Goal: Transaction & Acquisition: Purchase product/service

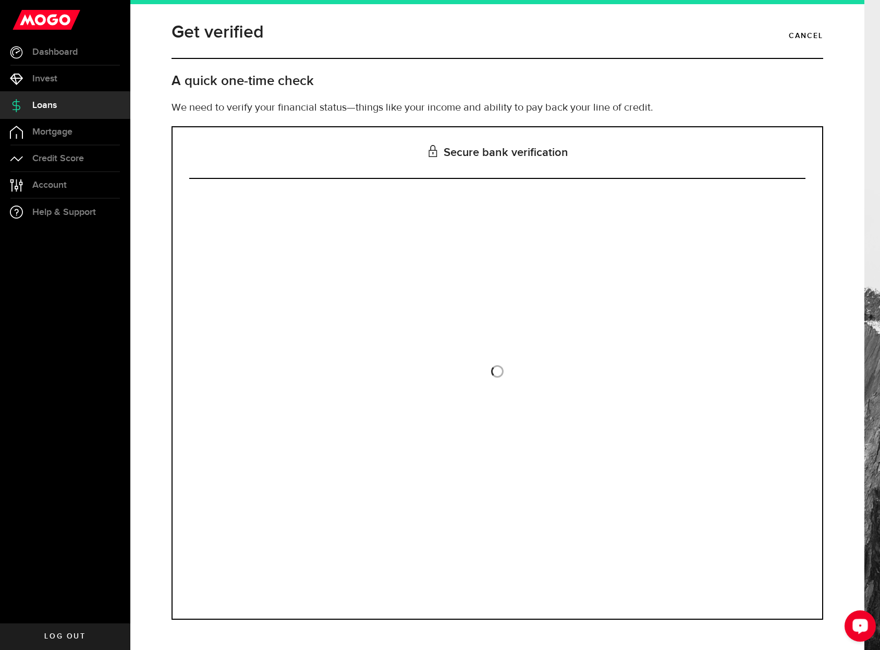
click at [868, 633] on div "Open LiveChat chat widget" at bounding box center [861, 626] width 18 height 18
click at [802, 35] on link "Cancel" at bounding box center [806, 36] width 34 height 18
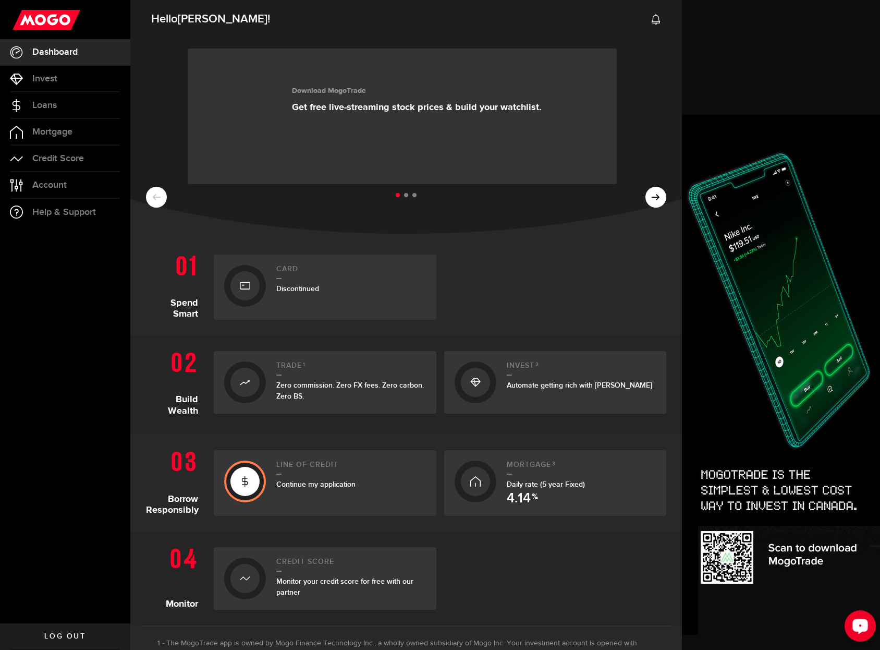
click at [862, 622] on icon "Open LiveChat chat widget" at bounding box center [861, 625] width 10 height 7
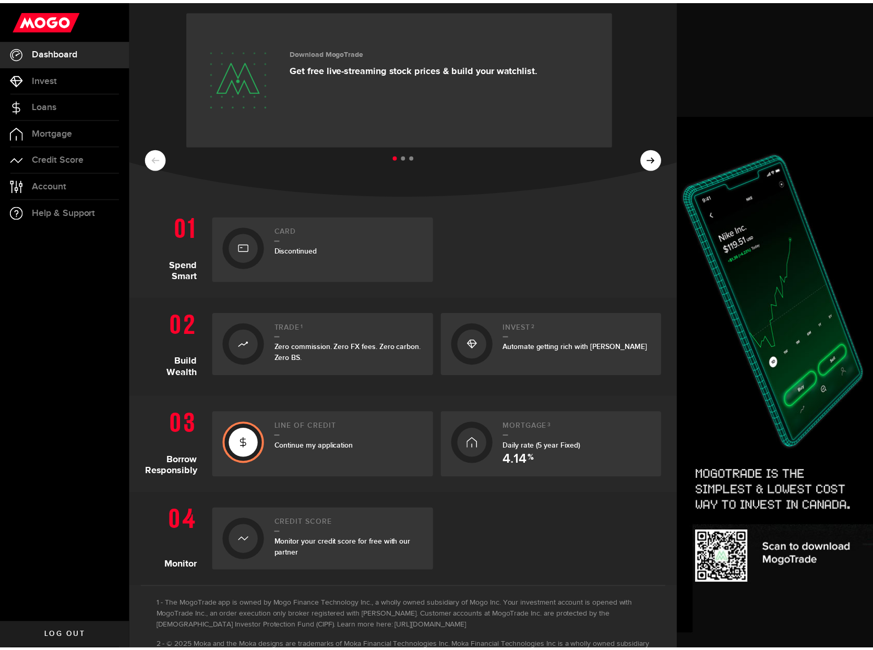
scroll to position [14, 0]
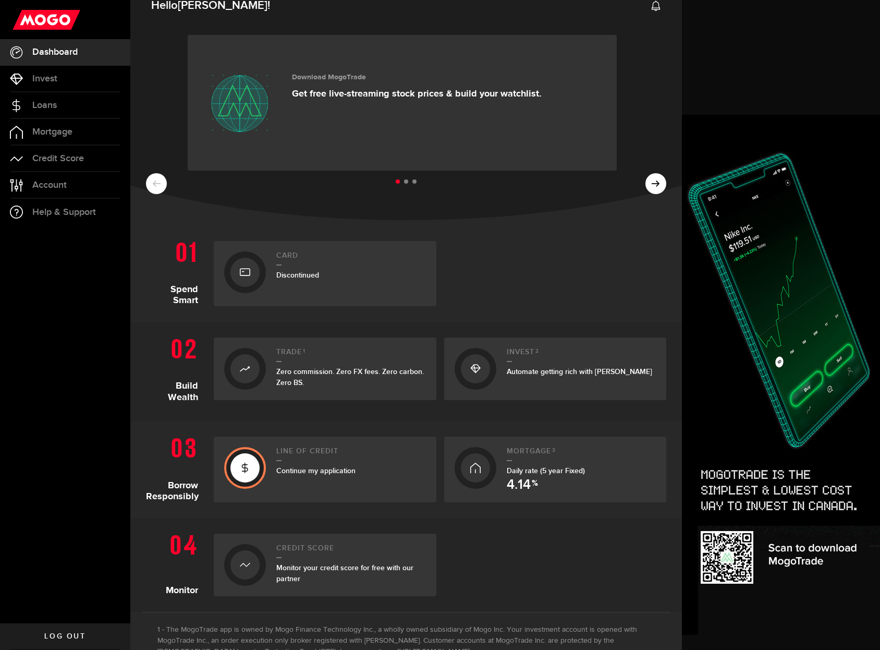
click at [255, 556] on div at bounding box center [245, 564] width 29 height 29
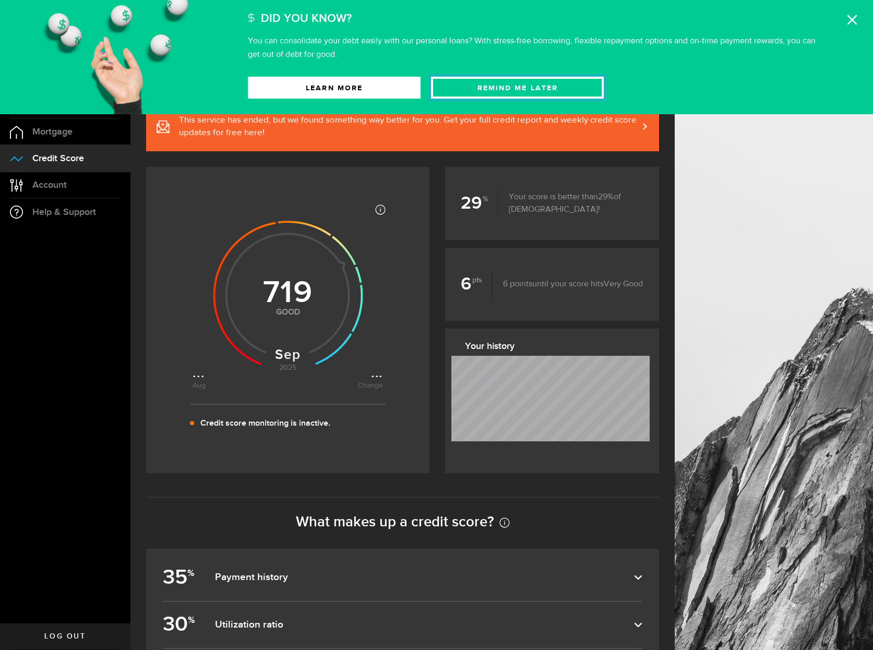
click at [500, 89] on button "Remind Me later" at bounding box center [517, 88] width 173 height 22
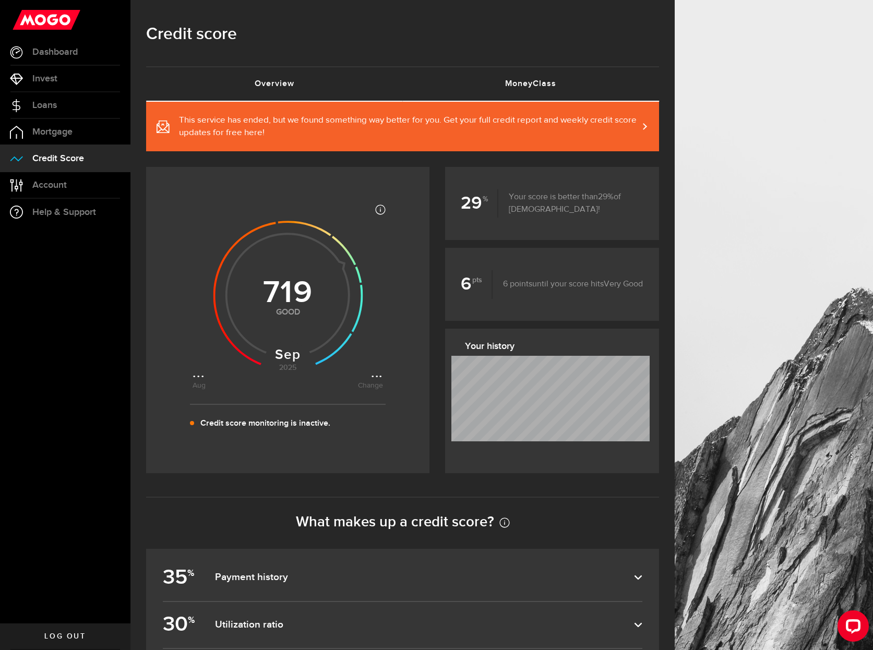
click at [537, 84] on link "MoneyClass (requires attention)" at bounding box center [531, 83] width 257 height 33
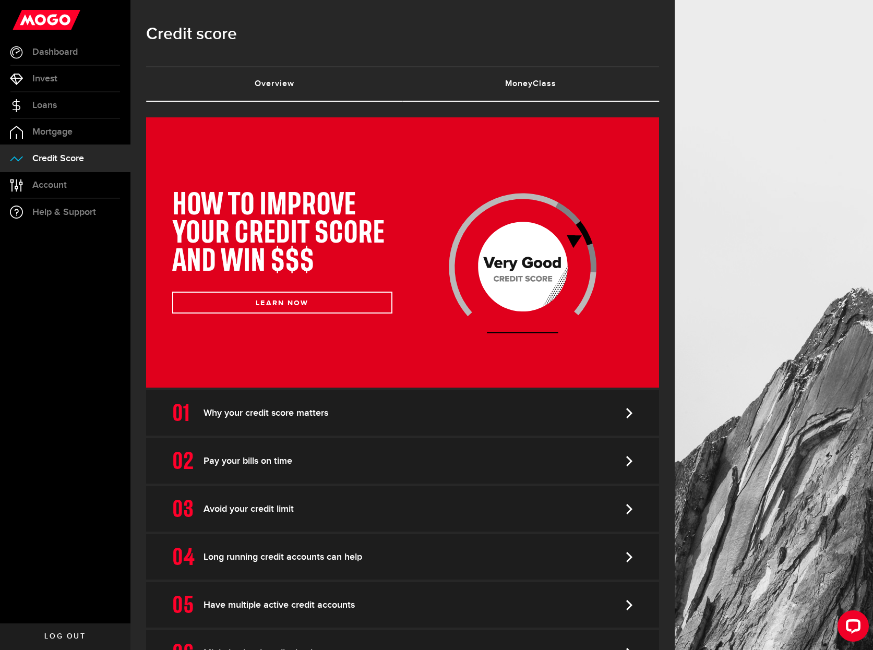
click at [323, 90] on link "Overview (requires attention)" at bounding box center [274, 83] width 257 height 33
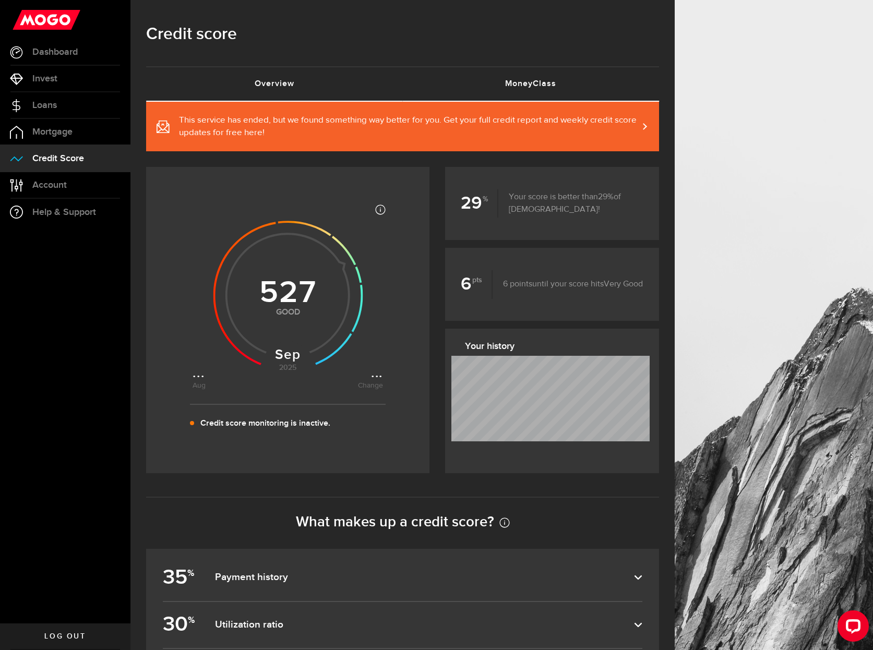
click at [450, 83] on link "MoneyClass (requires attention)" at bounding box center [531, 83] width 257 height 33
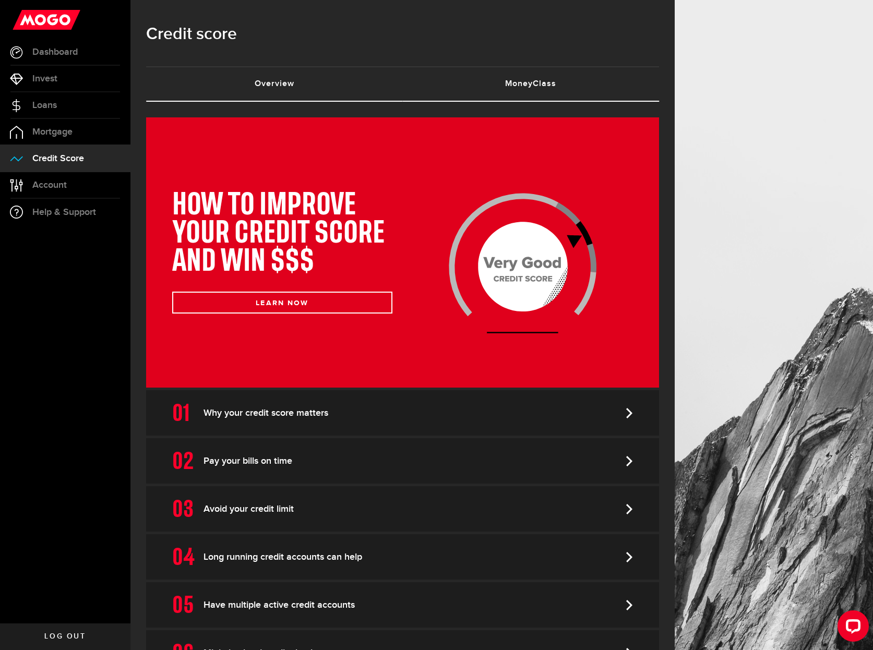
click at [341, 92] on link "Overview (requires attention)" at bounding box center [274, 83] width 257 height 33
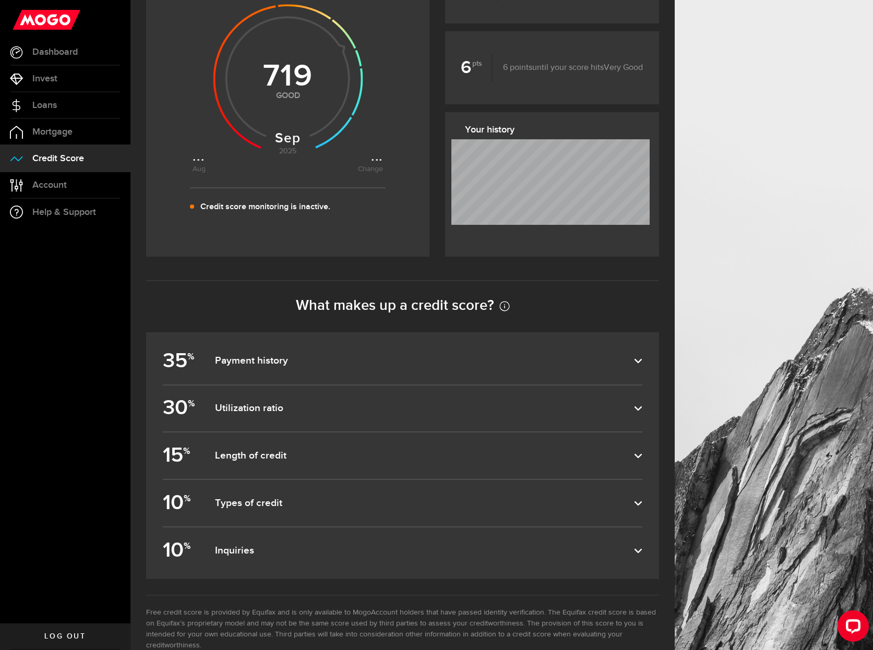
scroll to position [234, 0]
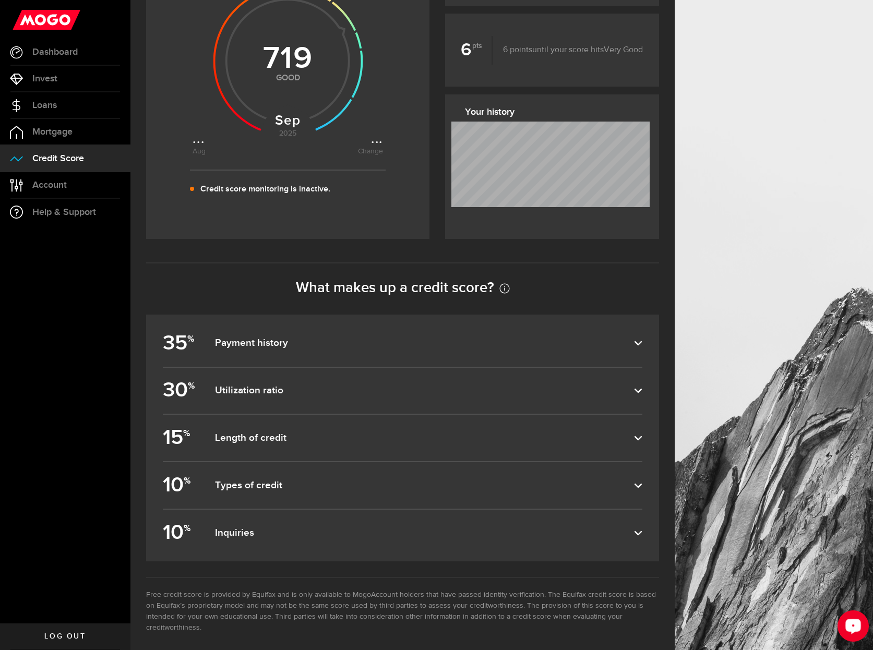
click at [845, 631] on div "Open LiveChat chat widget" at bounding box center [853, 626] width 18 height 18
click at [52, 113] on link "Loans" at bounding box center [65, 105] width 130 height 26
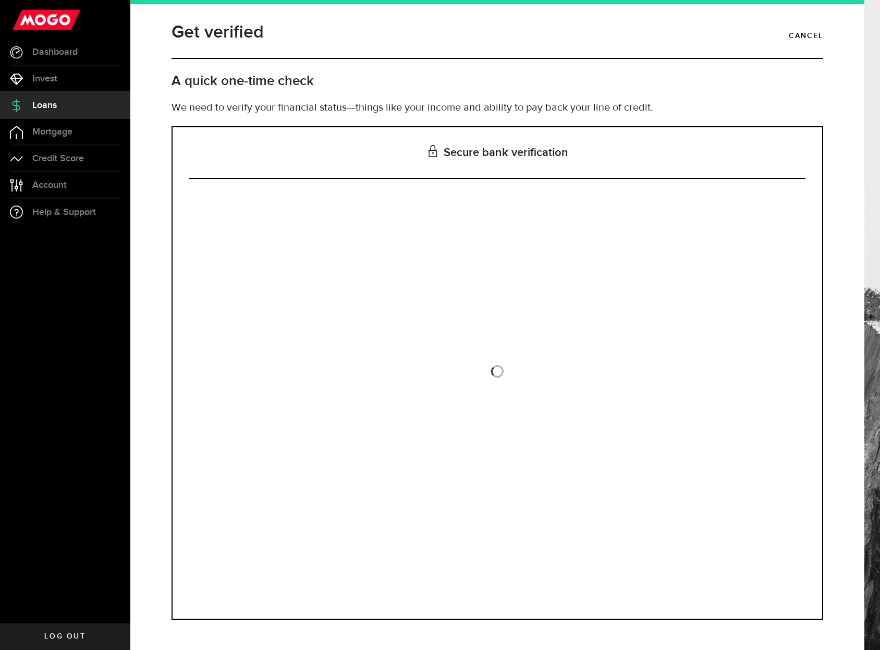
click at [73, 106] on link "Loans" at bounding box center [65, 105] width 130 height 26
click at [53, 57] on link "Dashboard" at bounding box center [65, 52] width 130 height 26
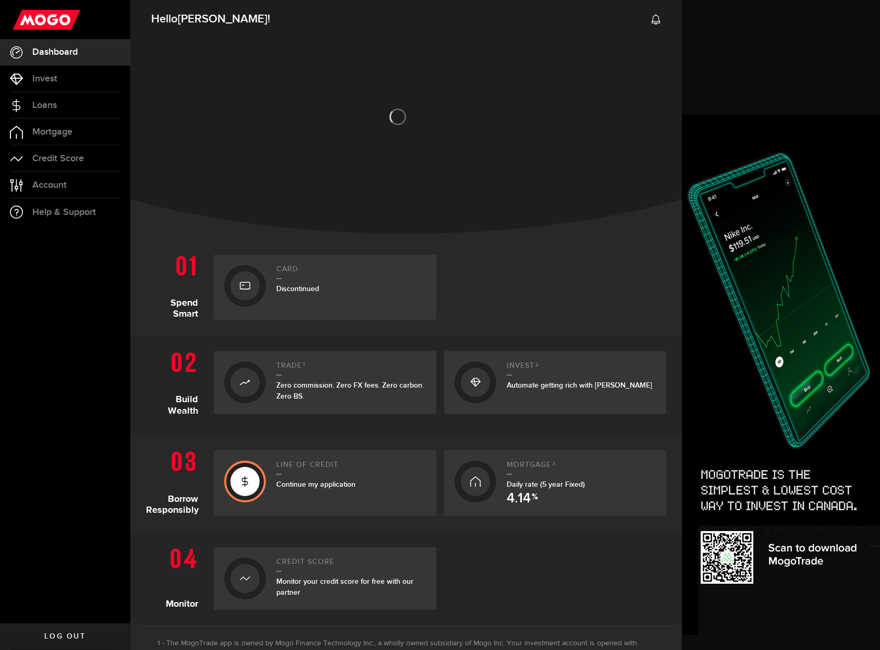
click at [242, 479] on use at bounding box center [245, 481] width 6 height 10
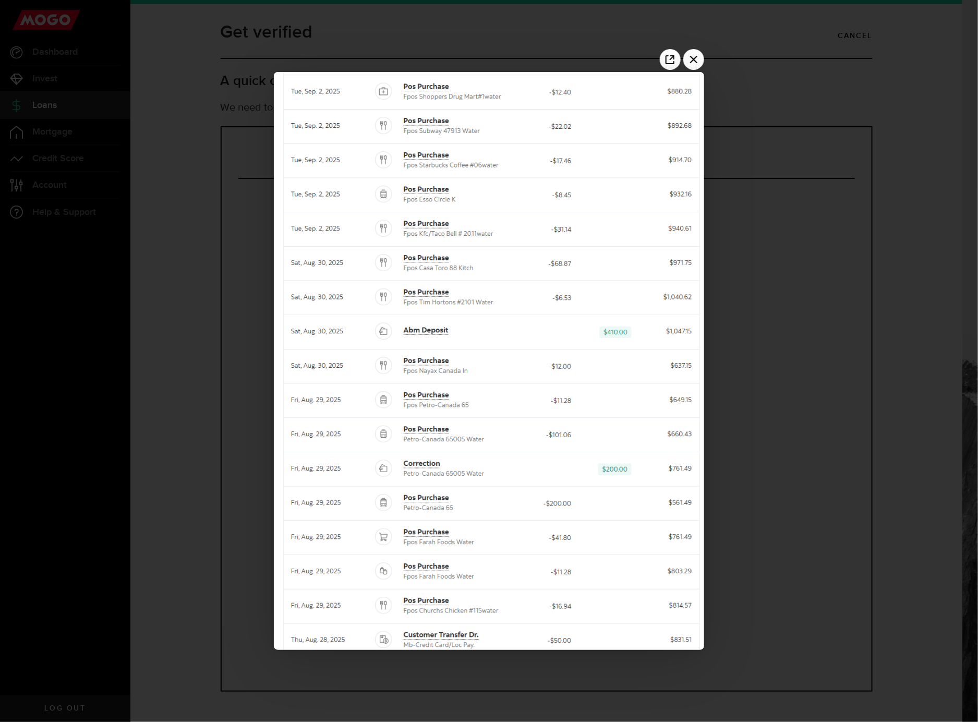
click at [880, 466] on div at bounding box center [489, 361] width 978 height 722
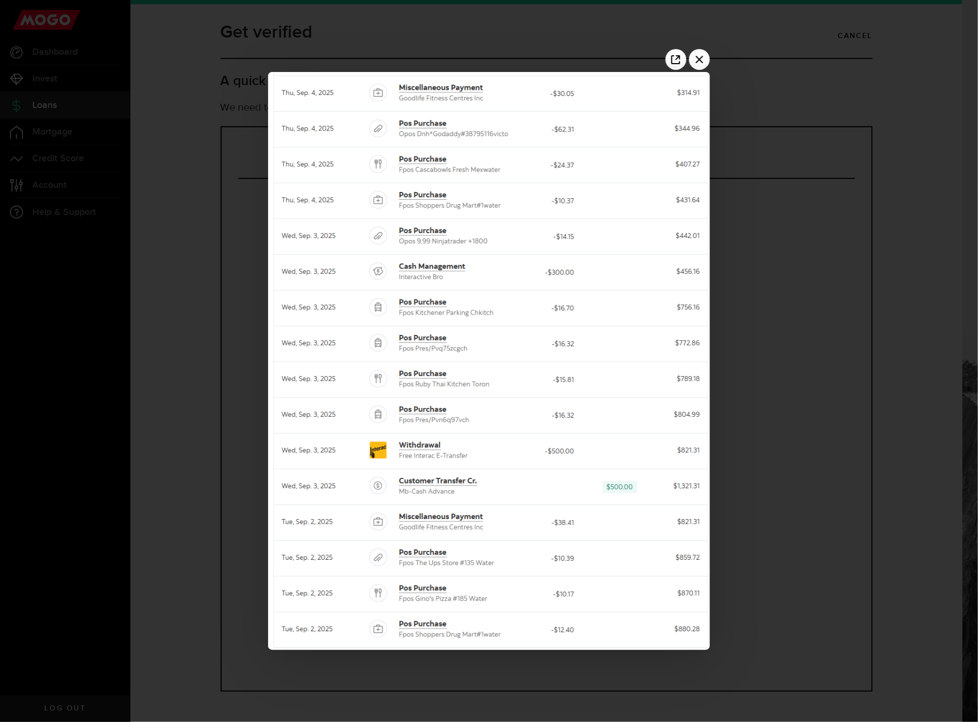
click at [876, 367] on div at bounding box center [489, 361] width 978 height 722
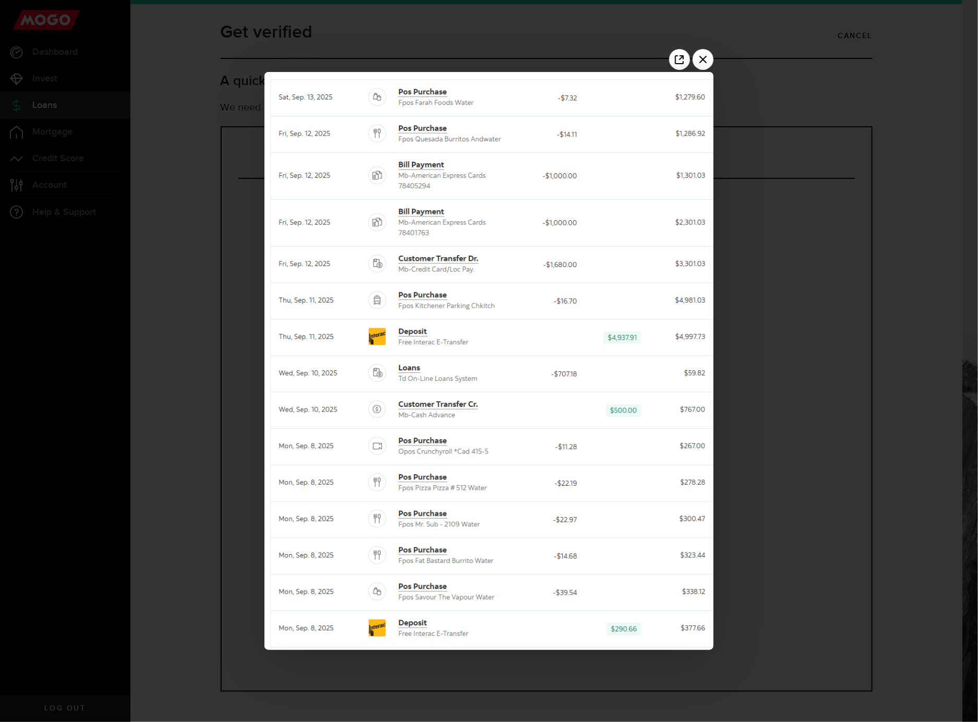
click at [878, 397] on div at bounding box center [489, 361] width 978 height 722
click at [878, 424] on div at bounding box center [489, 361] width 978 height 722
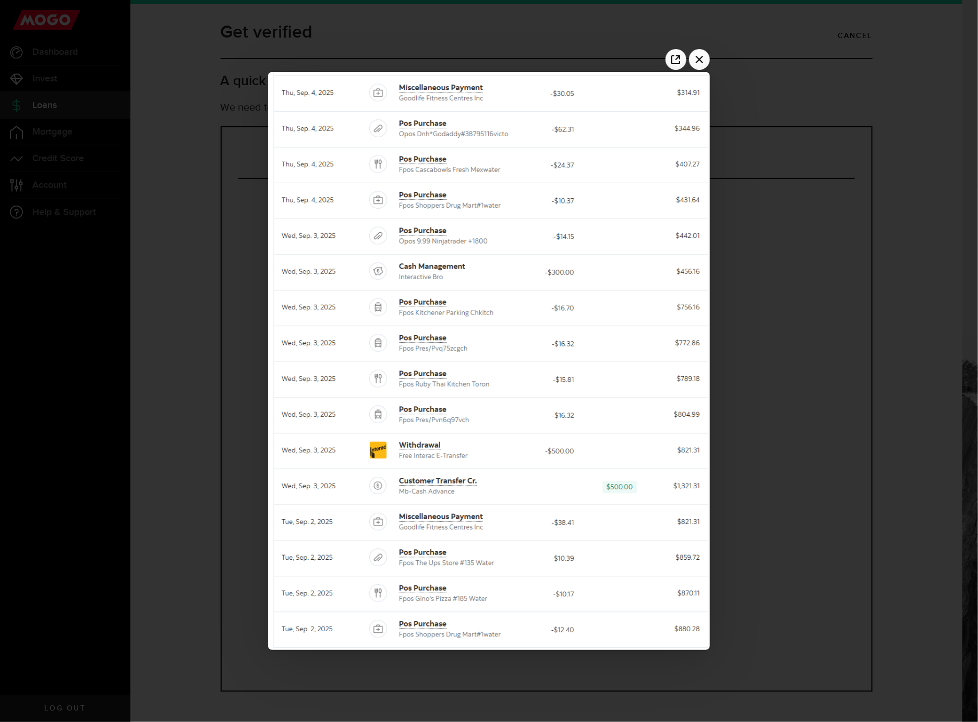
click at [854, 236] on div at bounding box center [489, 361] width 978 height 722
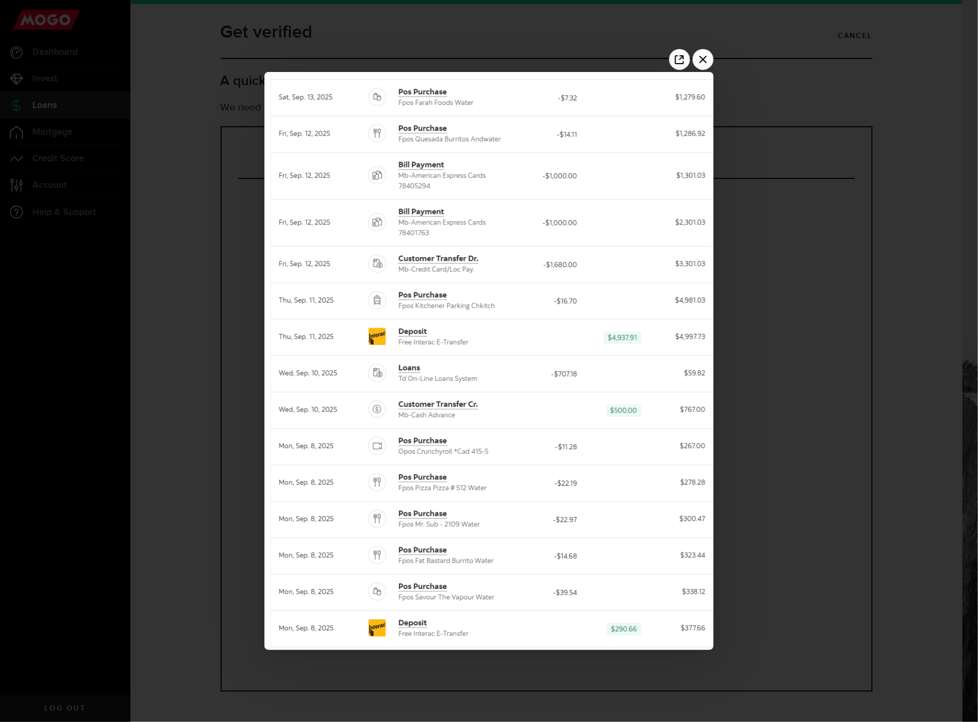
click at [880, 382] on div at bounding box center [489, 361] width 978 height 722
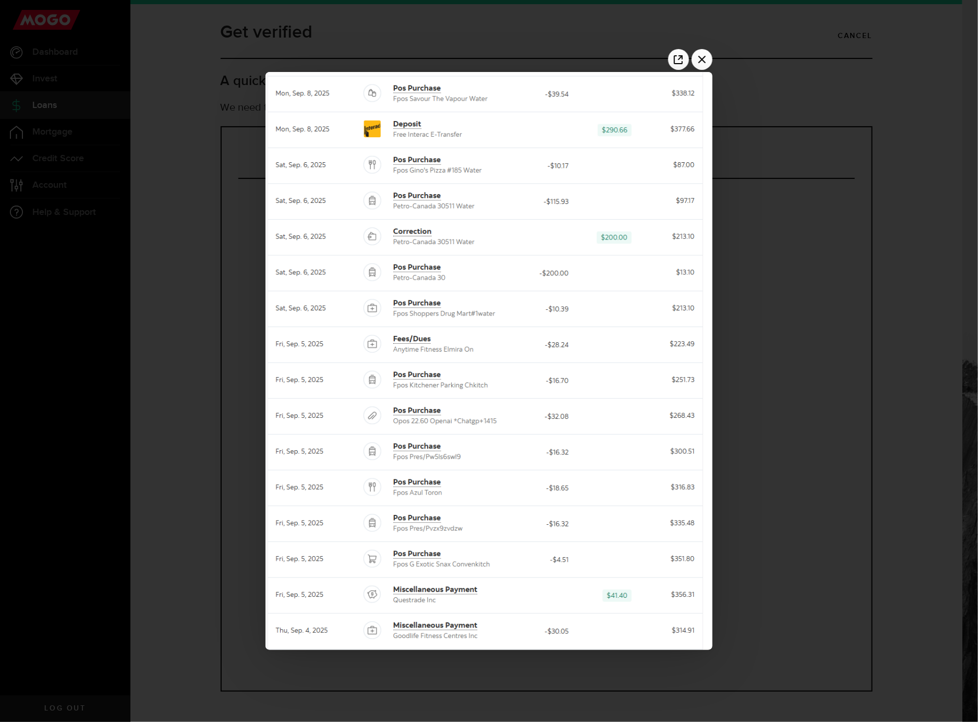
click at [879, 527] on div at bounding box center [489, 361] width 978 height 722
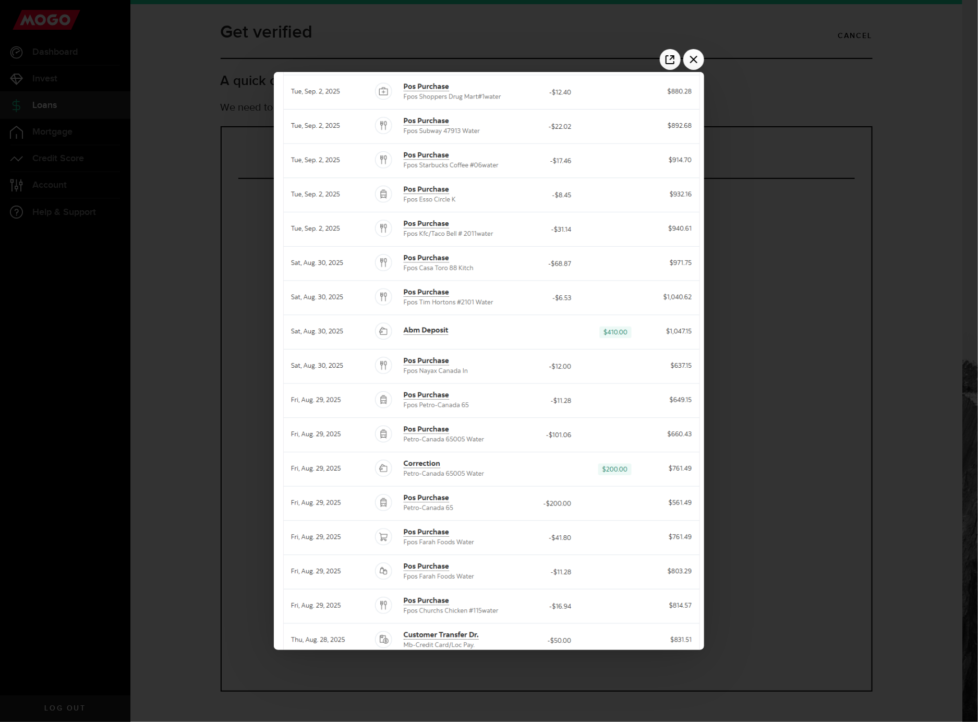
click at [857, 649] on div at bounding box center [489, 361] width 978 height 722
click at [845, 427] on div at bounding box center [489, 361] width 978 height 722
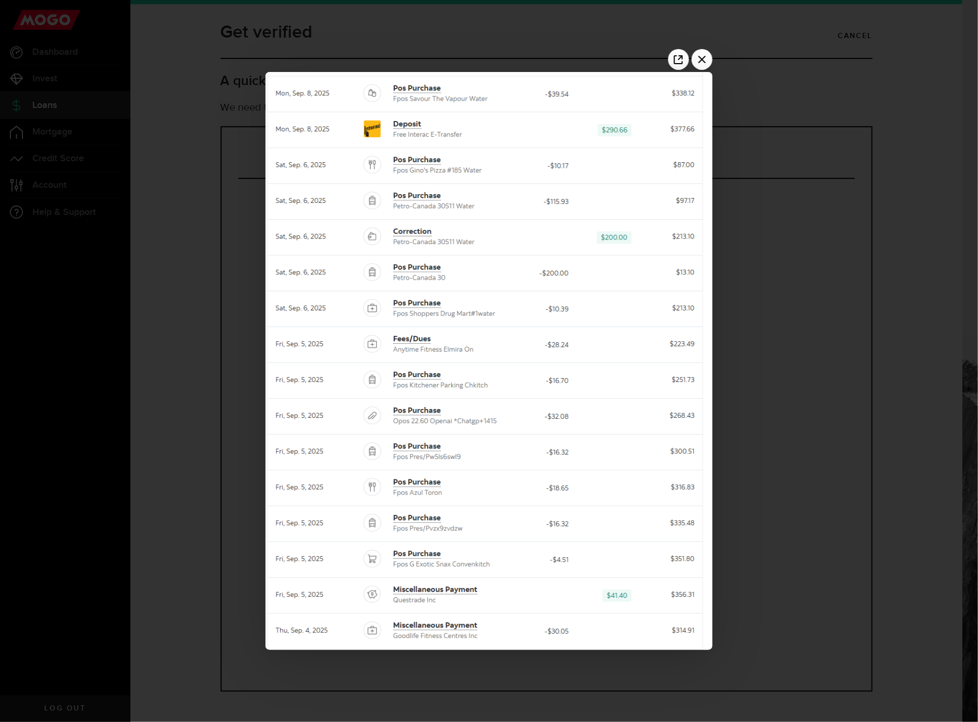
click at [854, 414] on div at bounding box center [489, 361] width 978 height 722
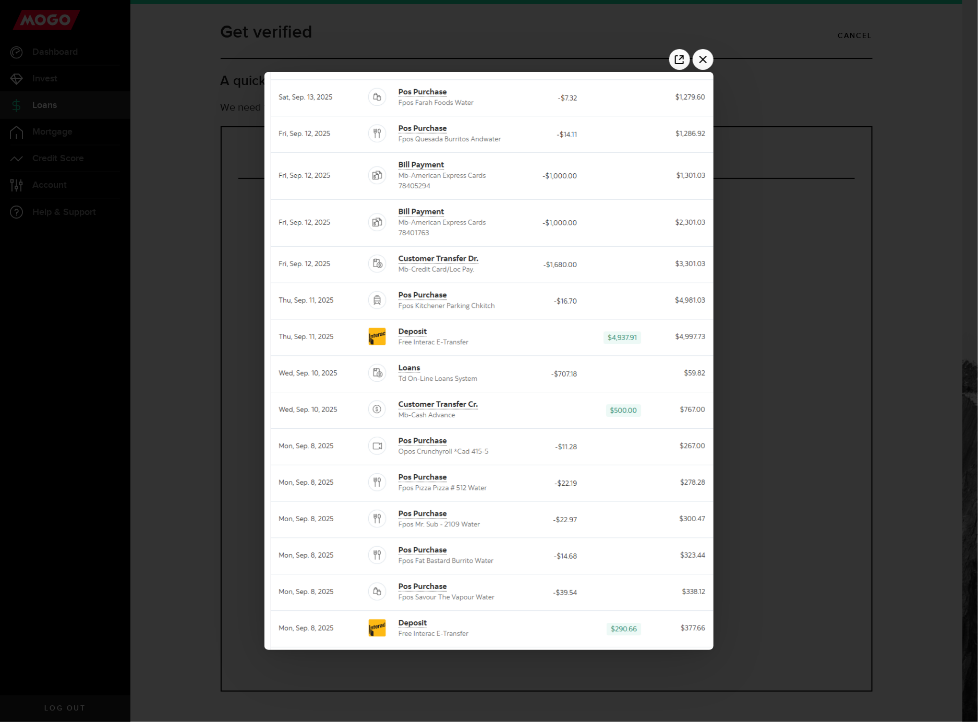
click at [841, 293] on div at bounding box center [489, 361] width 978 height 722
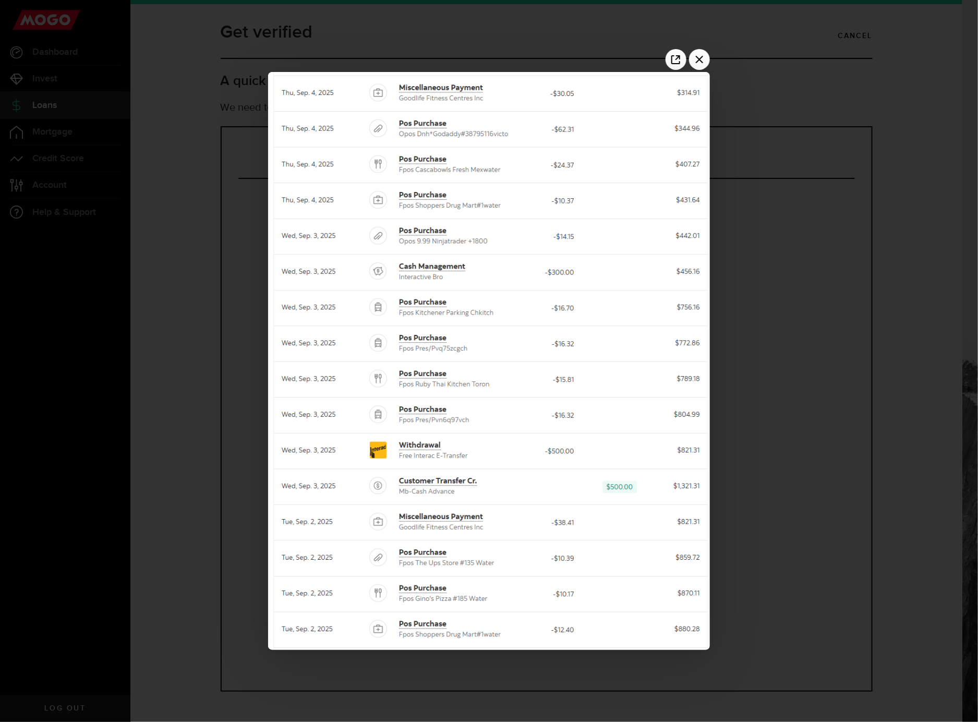
click at [880, 353] on div at bounding box center [489, 361] width 978 height 722
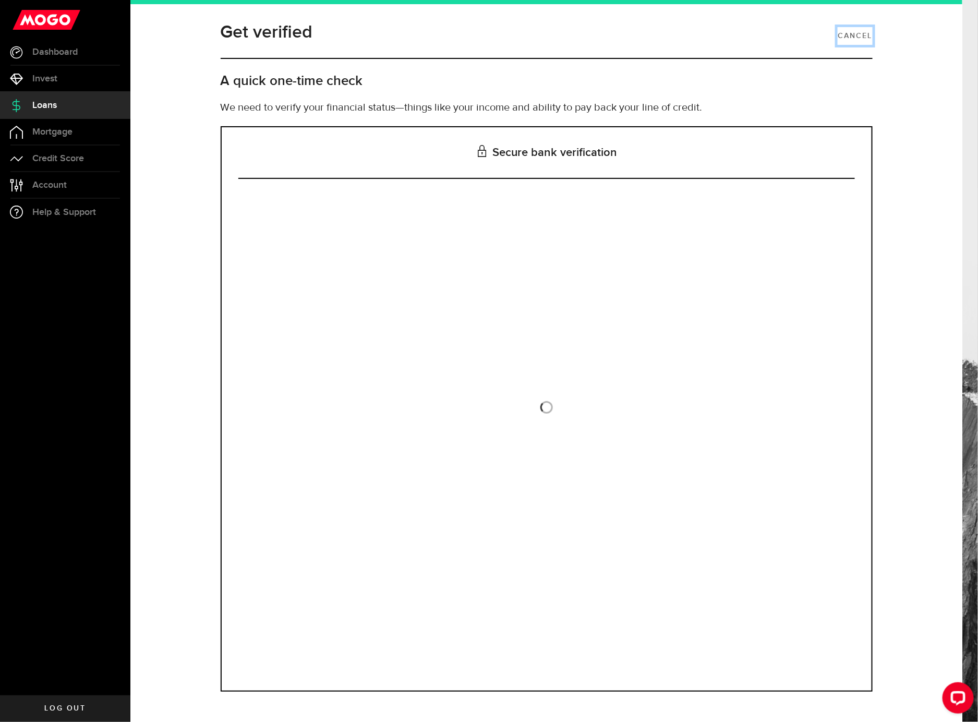
click at [849, 33] on link "Cancel" at bounding box center [855, 36] width 34 height 18
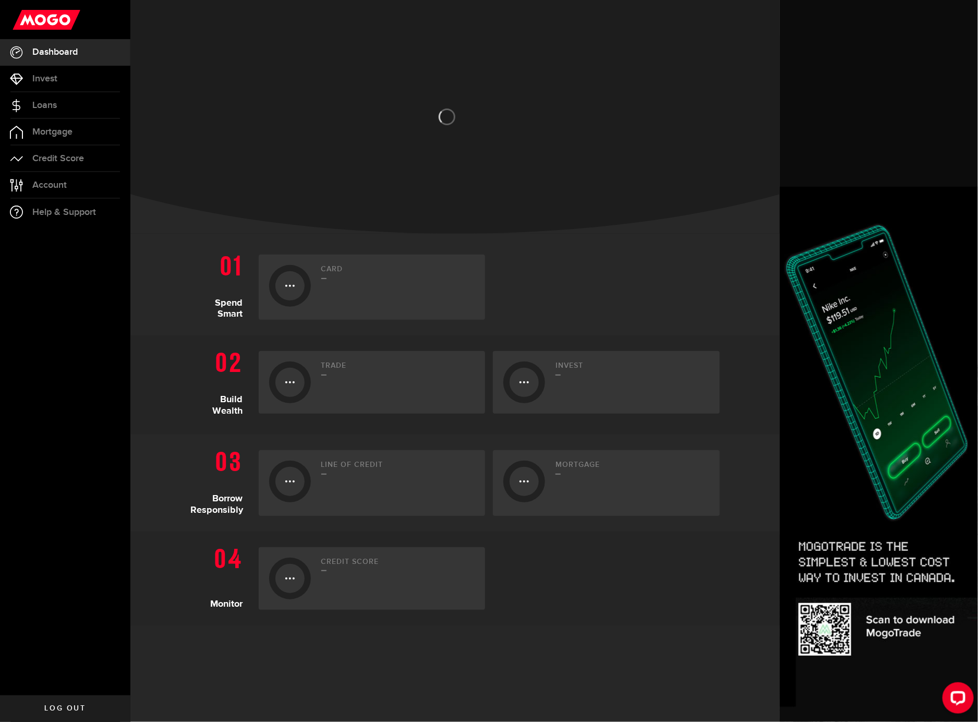
click at [880, 649] on button "Open LiveChat chat widget" at bounding box center [957, 697] width 31 height 31
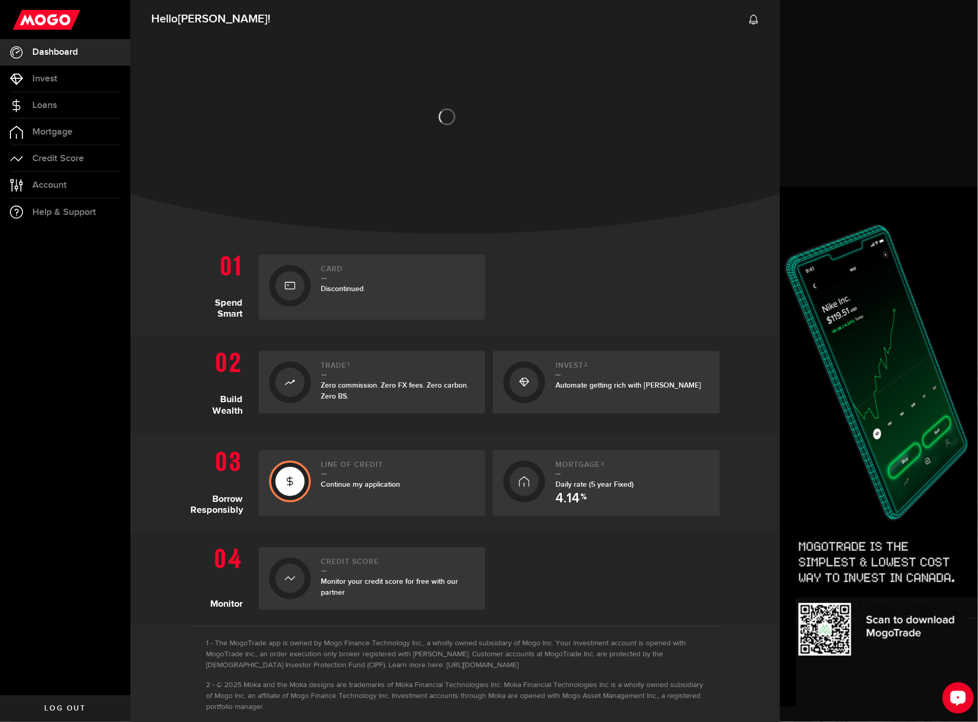
click at [880, 649] on icon "Open LiveChat chat widget" at bounding box center [958, 697] width 10 height 7
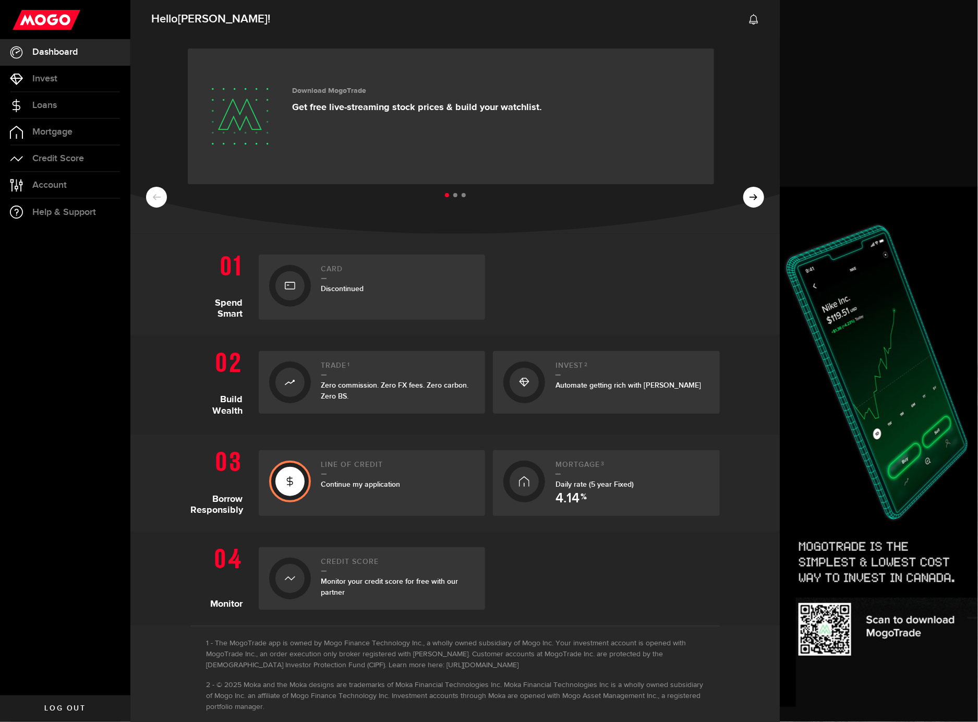
click at [749, 196] on ul at bounding box center [455, 196] width 618 height 14
click at [736, 197] on ul at bounding box center [455, 196] width 618 height 14
click at [741, 197] on ul at bounding box center [455, 196] width 618 height 14
click at [57, 98] on link "Loans" at bounding box center [65, 105] width 130 height 26
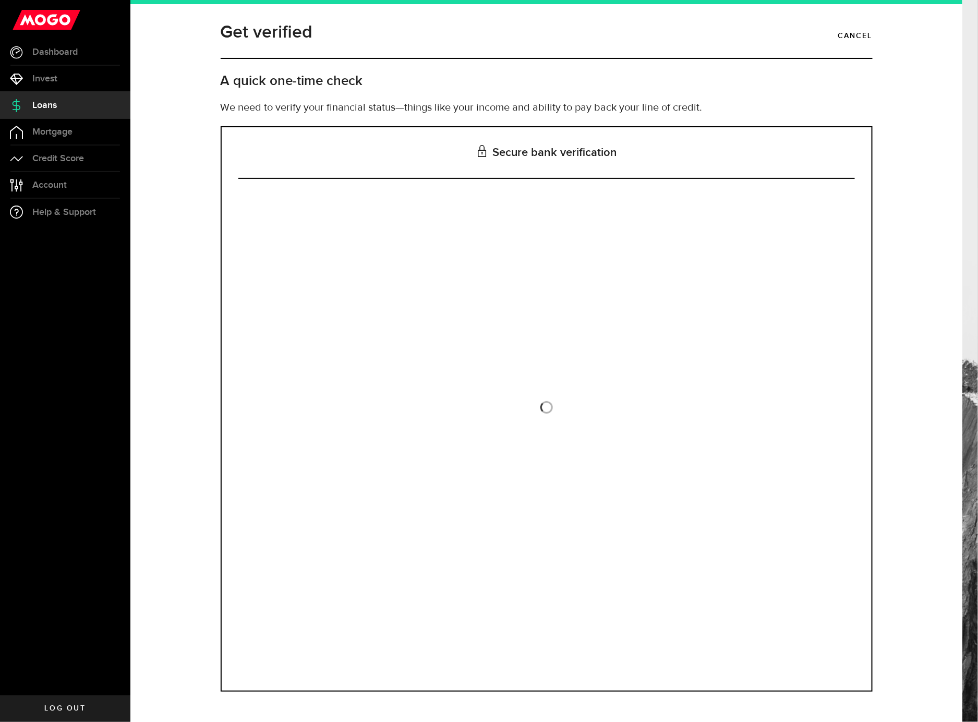
click at [56, 110] on span "Loans" at bounding box center [44, 105] width 25 height 9
click at [66, 59] on link "Dashboard" at bounding box center [65, 52] width 130 height 26
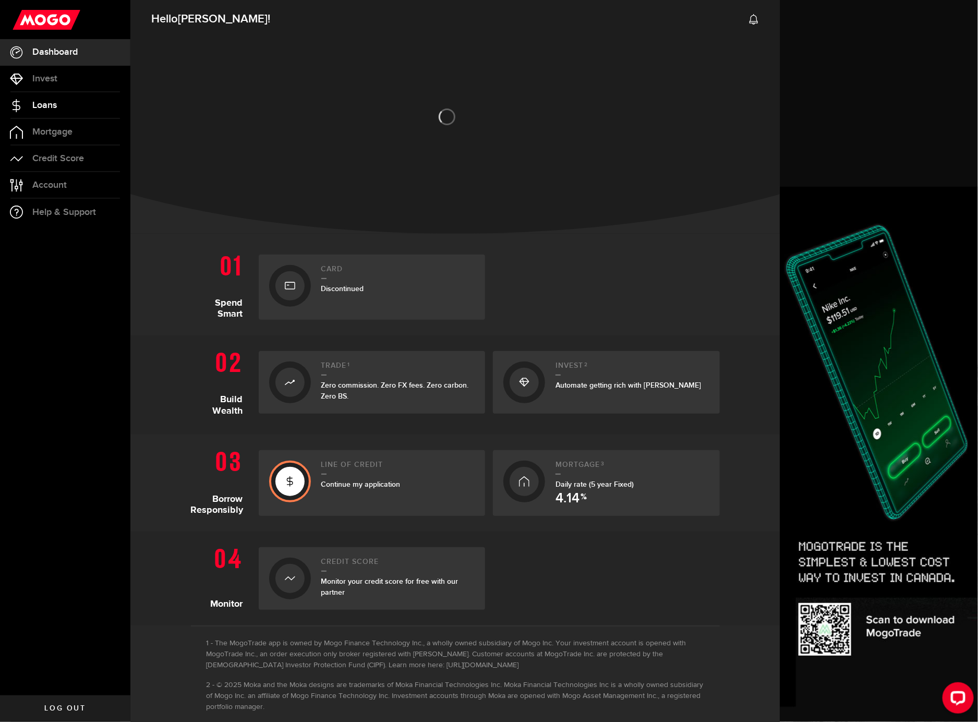
click at [63, 104] on link "Loans" at bounding box center [65, 105] width 130 height 26
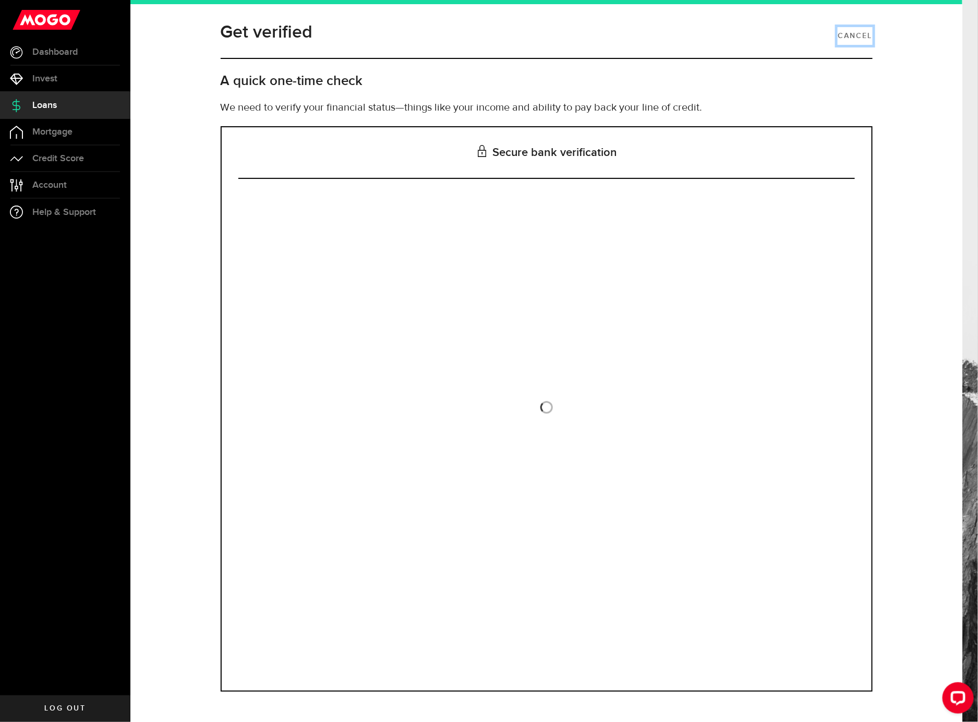
click at [853, 33] on link "Cancel" at bounding box center [855, 36] width 34 height 18
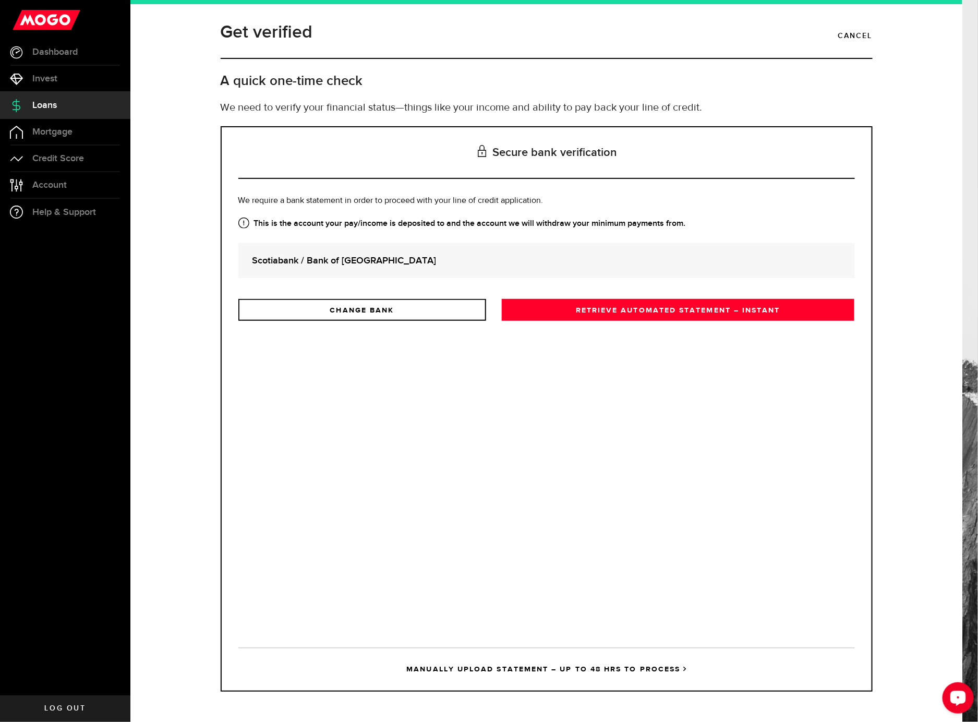
click at [957, 691] on div "Open LiveChat chat widget" at bounding box center [958, 697] width 18 height 18
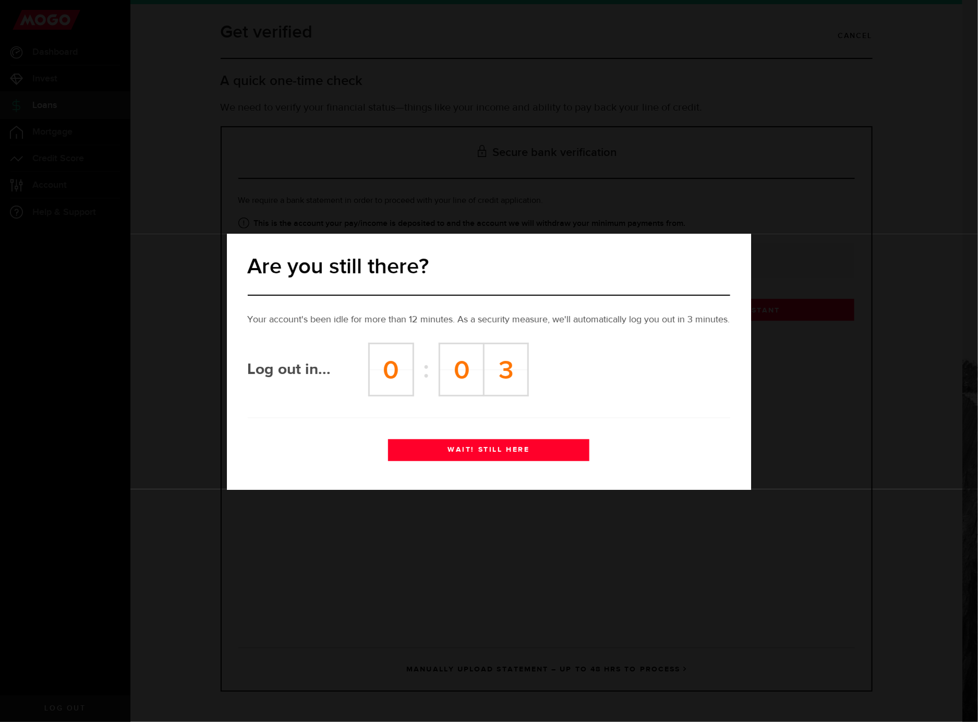
click at [454, 450] on button "WAIT! STILL HERE" at bounding box center [488, 450] width 201 height 22
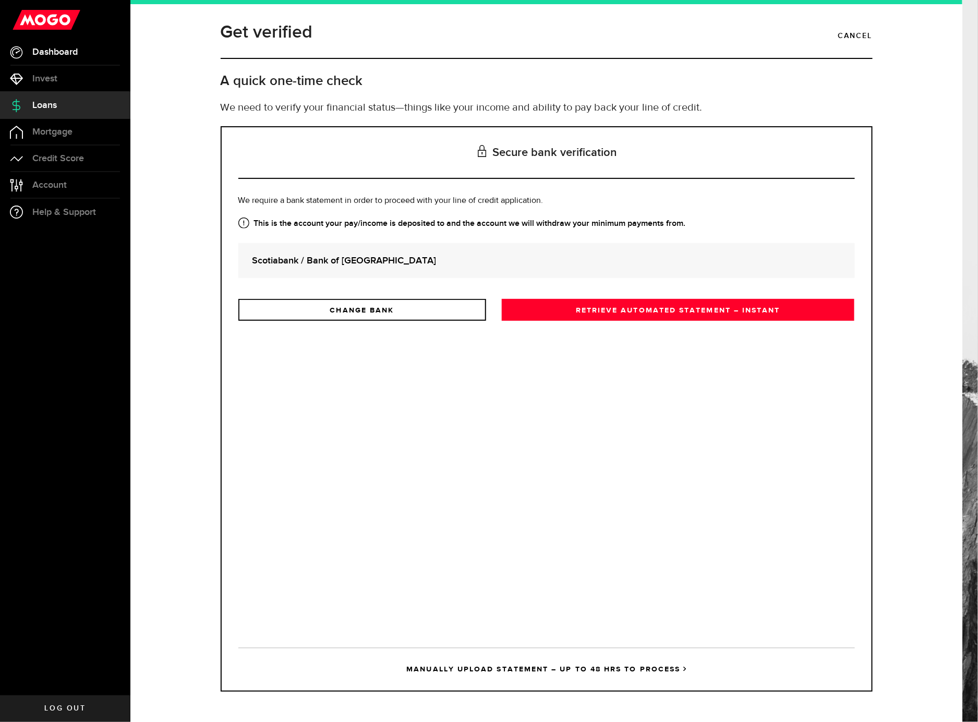
click at [47, 44] on link "Dashboard" at bounding box center [65, 52] width 130 height 26
